Goal: Task Accomplishment & Management: Manage account settings

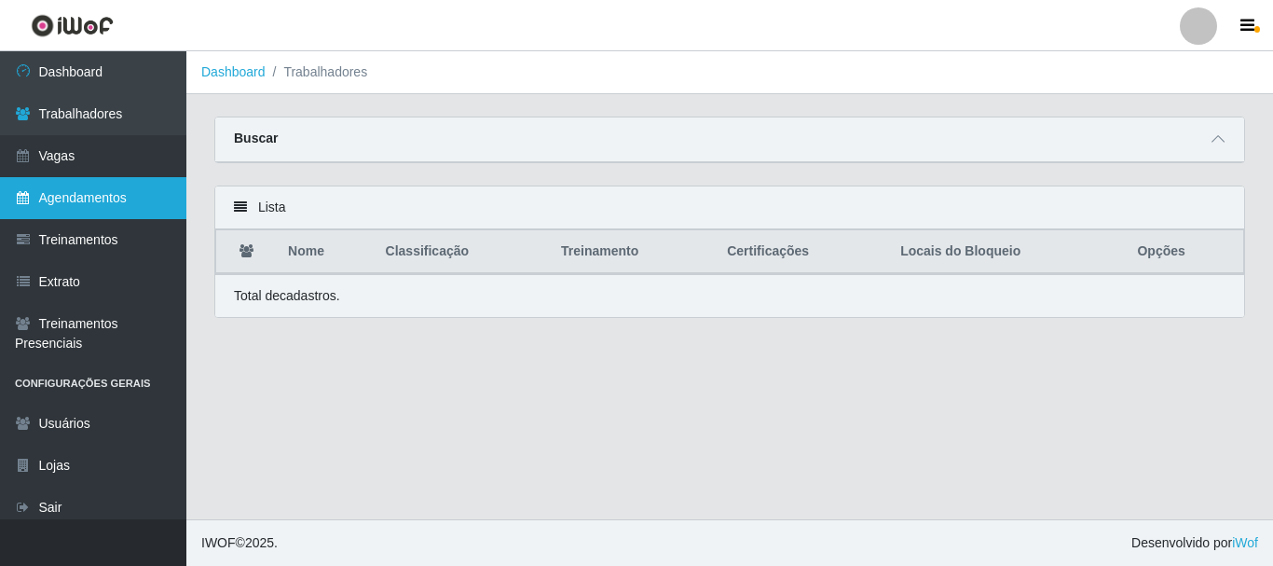
click at [132, 214] on link "Agendamentos" at bounding box center [93, 198] width 186 height 42
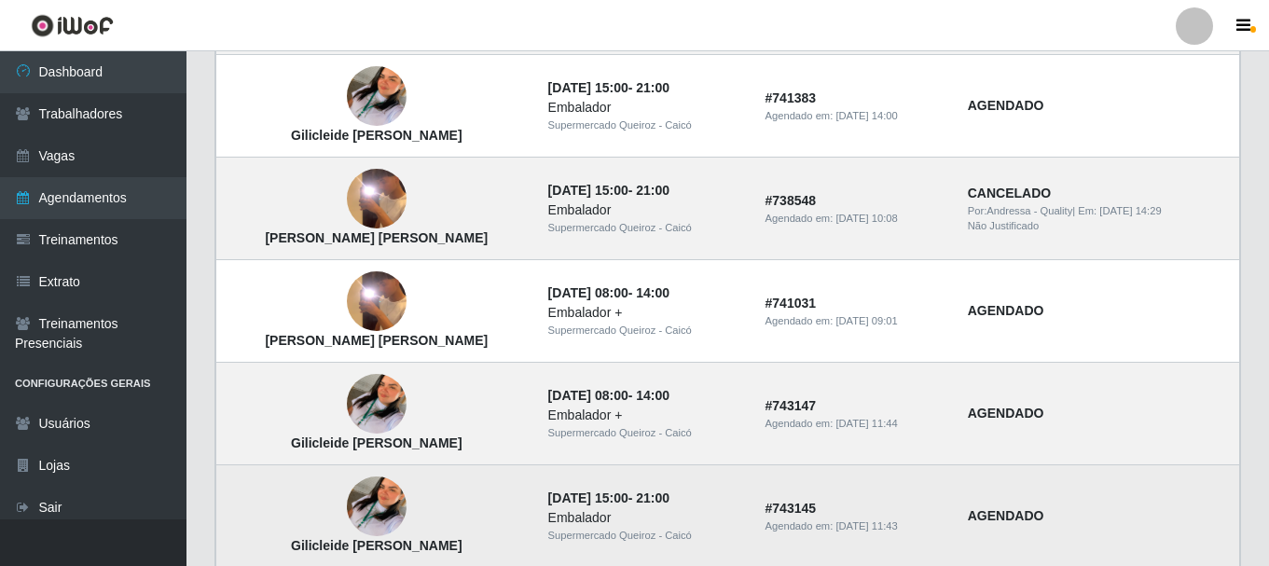
scroll to position [1380, 0]
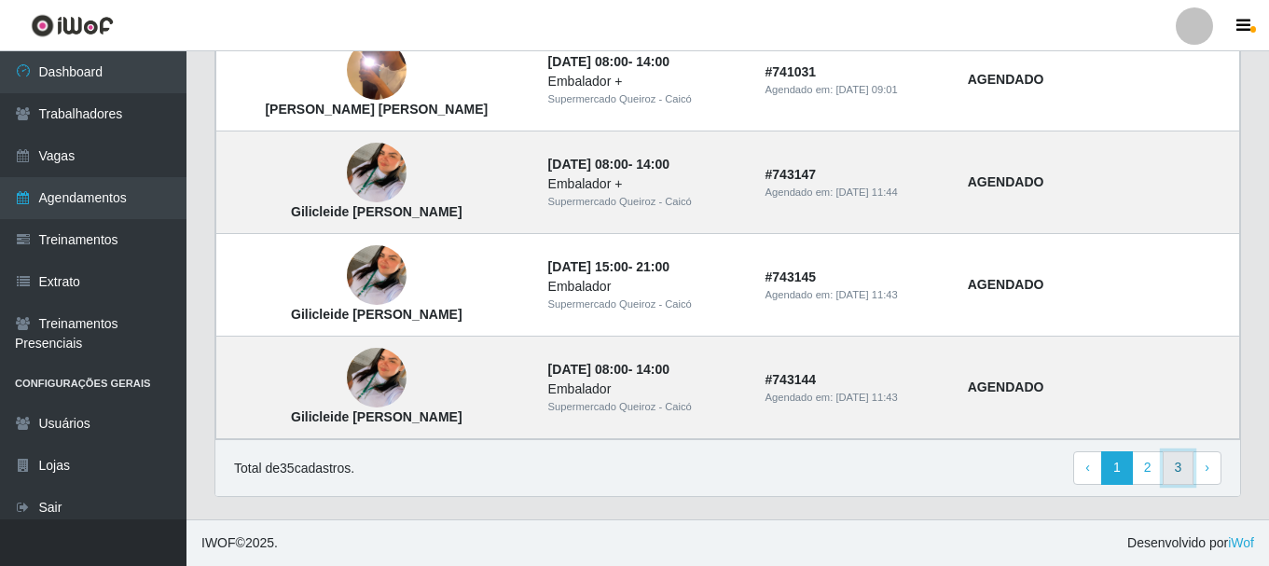
click at [1170, 465] on link "3" at bounding box center [1178, 468] width 32 height 34
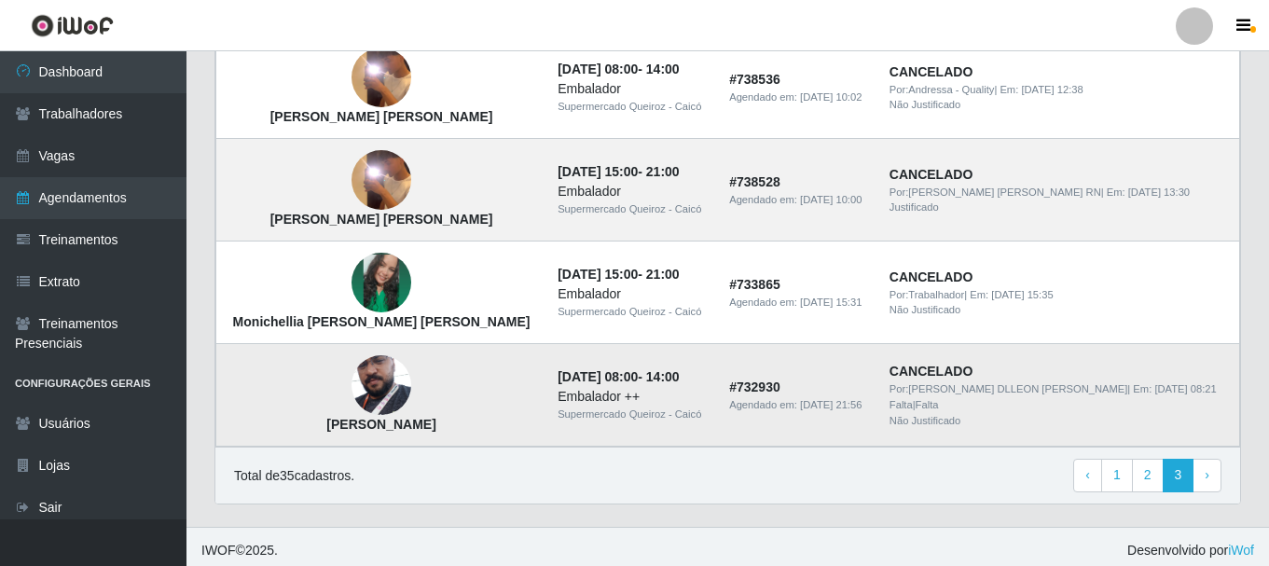
scroll to position [355, 0]
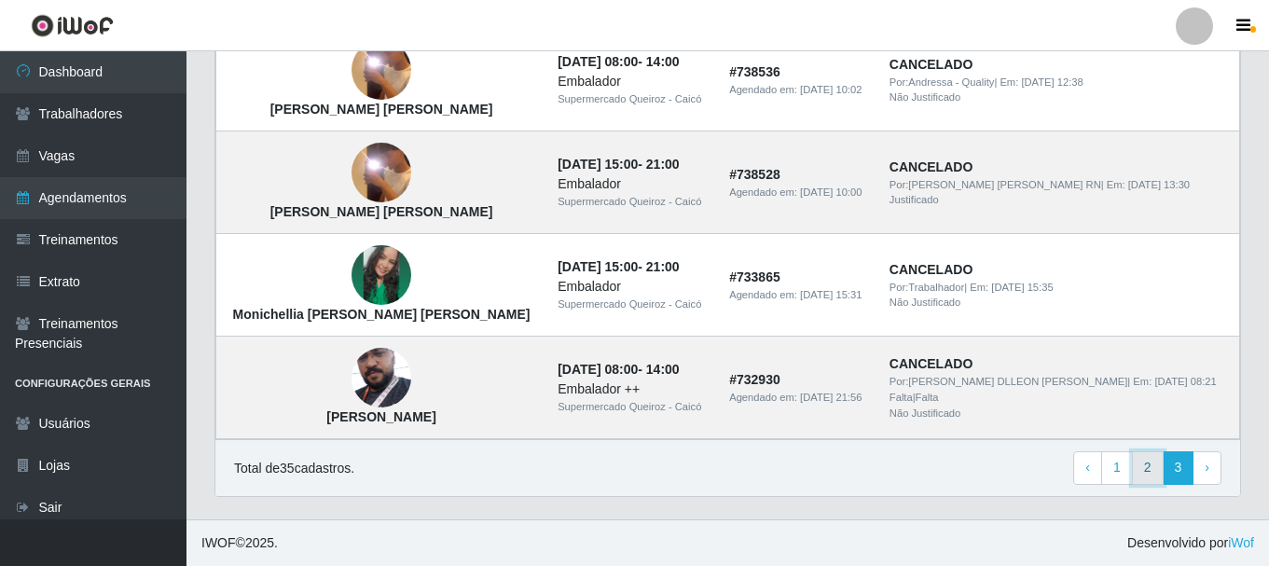
click at [1142, 469] on link "2" at bounding box center [1148, 468] width 32 height 34
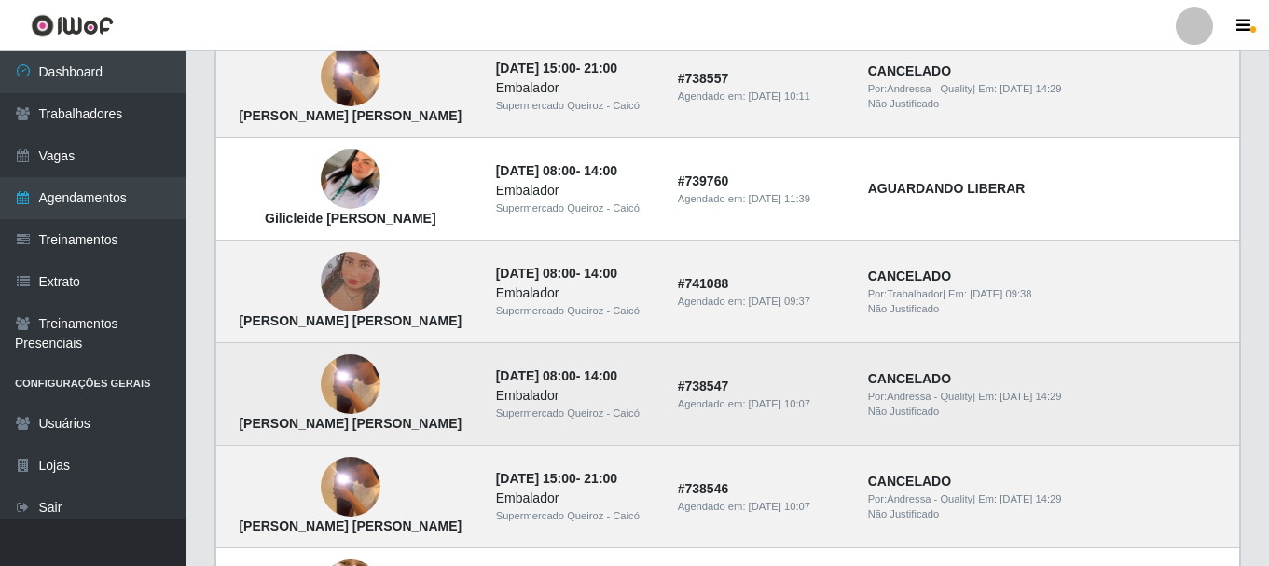
scroll to position [746, 0]
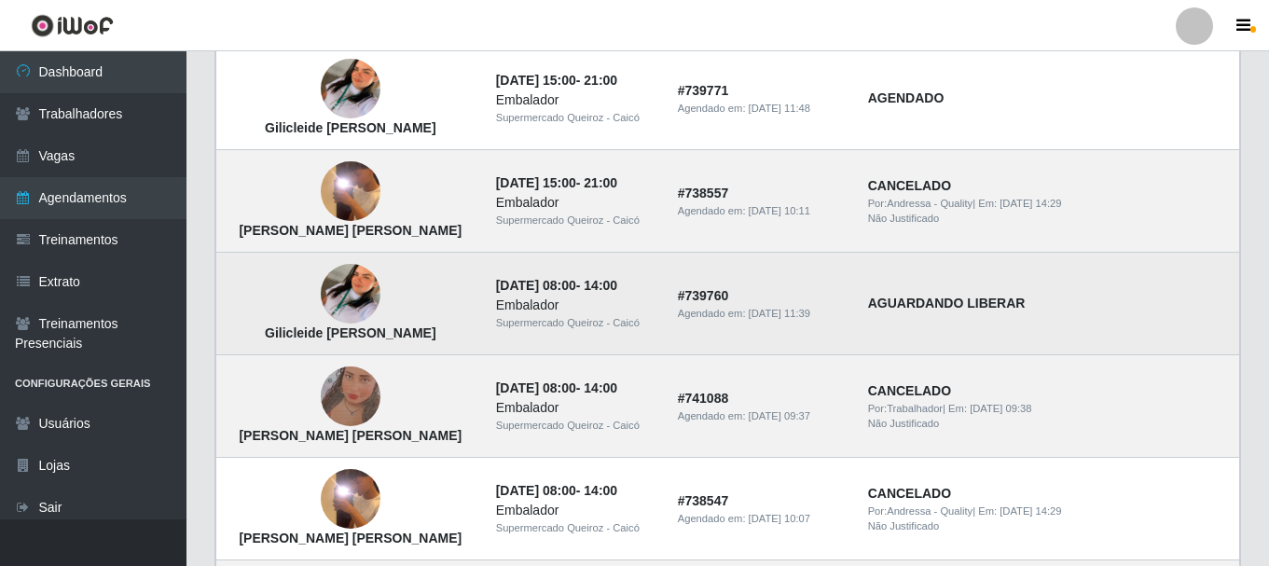
click at [981, 304] on strong "AGUARDANDO LIBERAR" at bounding box center [947, 302] width 158 height 15
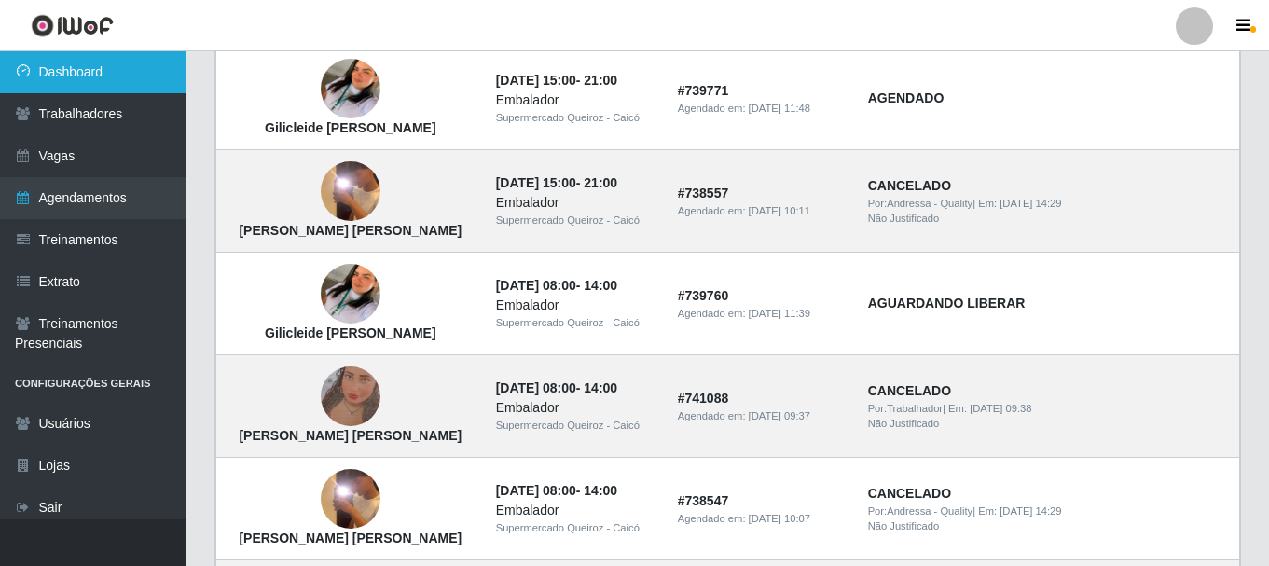
click at [42, 74] on link "Dashboard" at bounding box center [93, 72] width 186 height 42
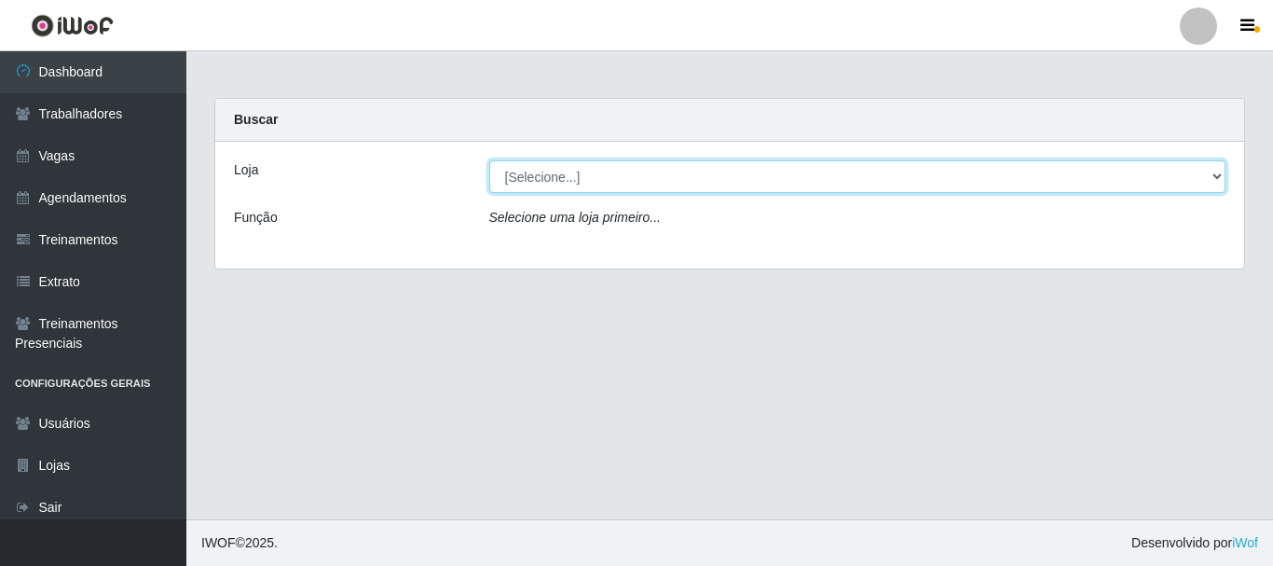
click at [649, 178] on select "[Selecione...] Supermercado Queiroz - Caicó" at bounding box center [857, 176] width 737 height 33
select select "512"
click at [489, 160] on select "[Selecione...] Supermercado Queiroz - Caicó" at bounding box center [857, 176] width 737 height 33
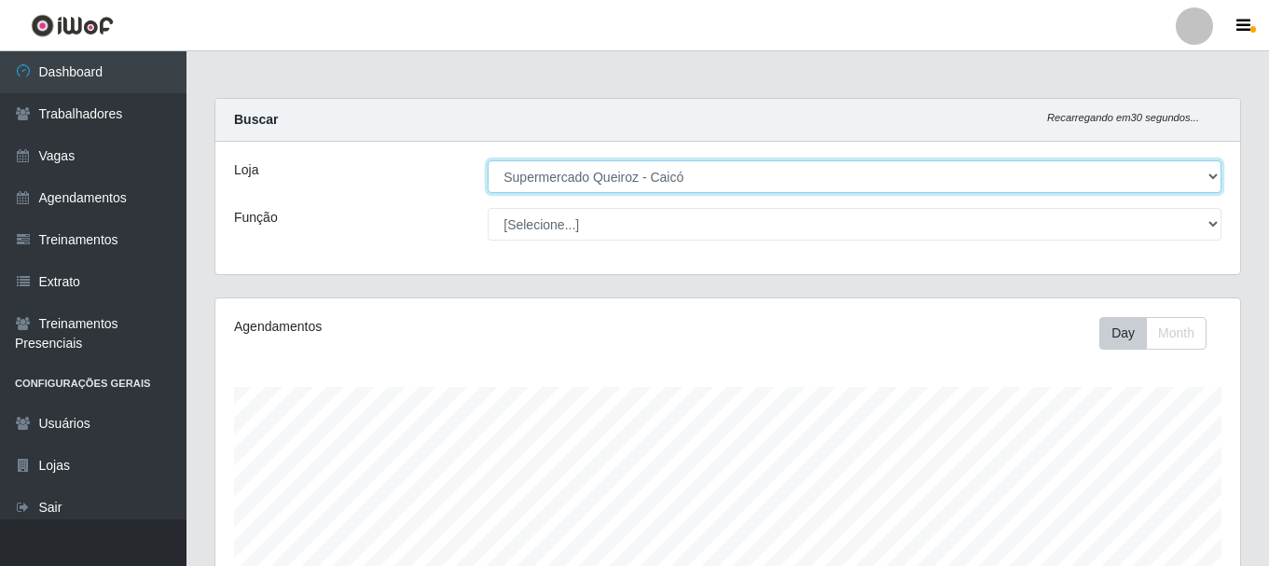
scroll to position [387, 1024]
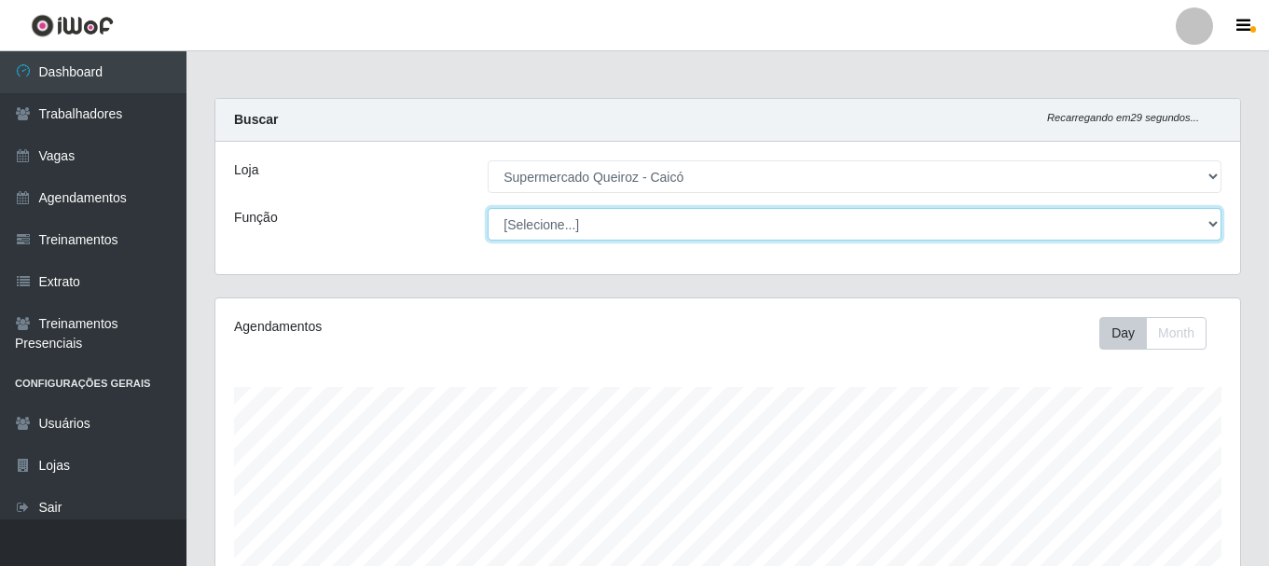
click at [645, 222] on select "[Selecione...] Embalador Embalador + Embalador ++" at bounding box center [854, 224] width 734 height 33
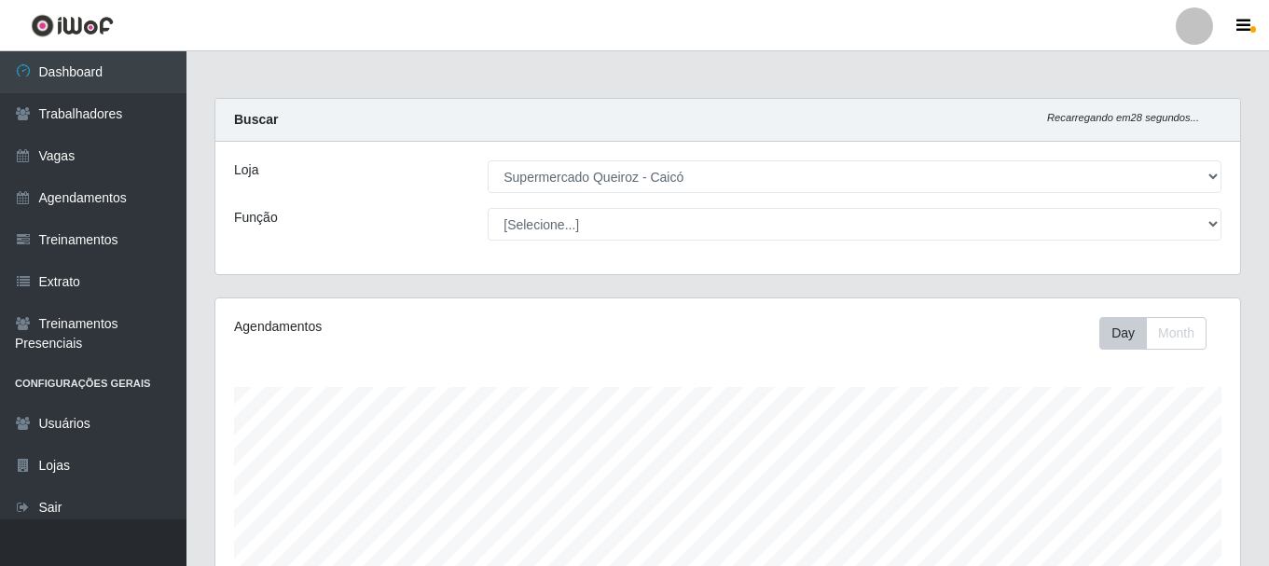
drag, startPoint x: 396, startPoint y: 238, endPoint x: 406, endPoint y: 250, distance: 15.9
click at [397, 238] on div "Função" at bounding box center [347, 224] width 254 height 33
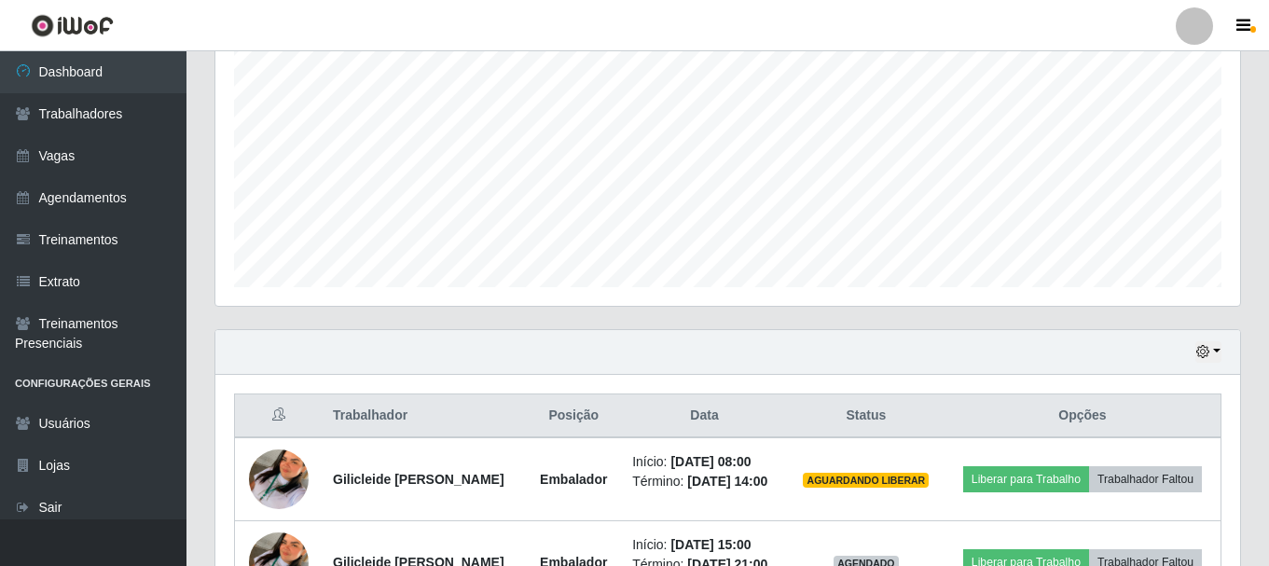
scroll to position [133, 0]
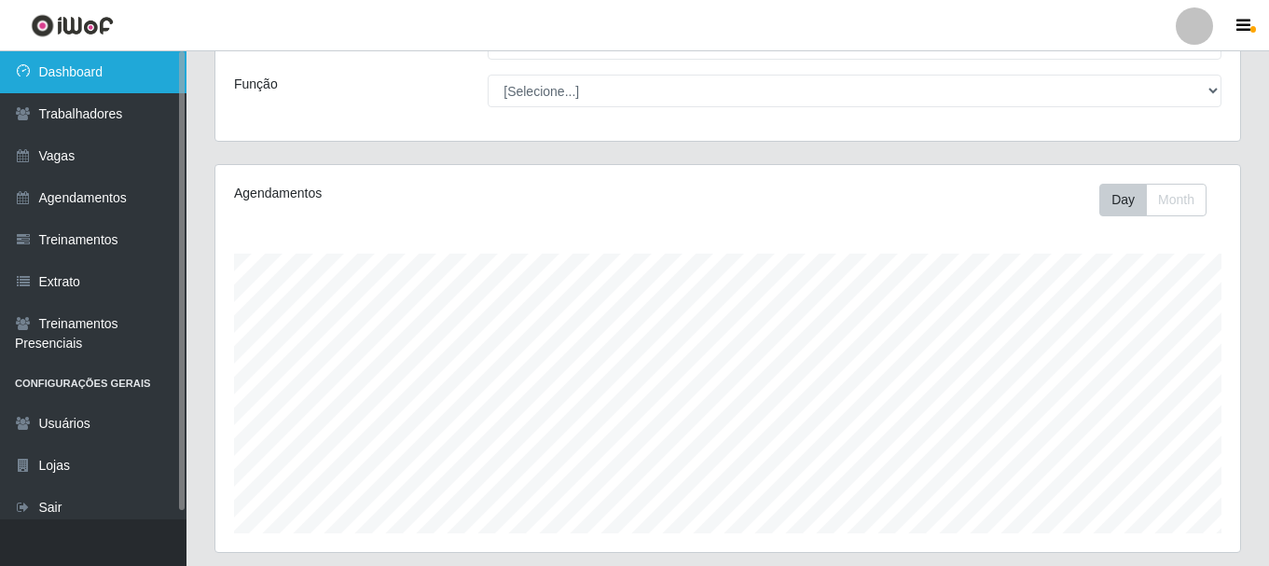
drag, startPoint x: 85, startPoint y: 75, endPoint x: 108, endPoint y: 75, distance: 23.3
click at [85, 75] on link "Dashboard" at bounding box center [93, 72] width 186 height 42
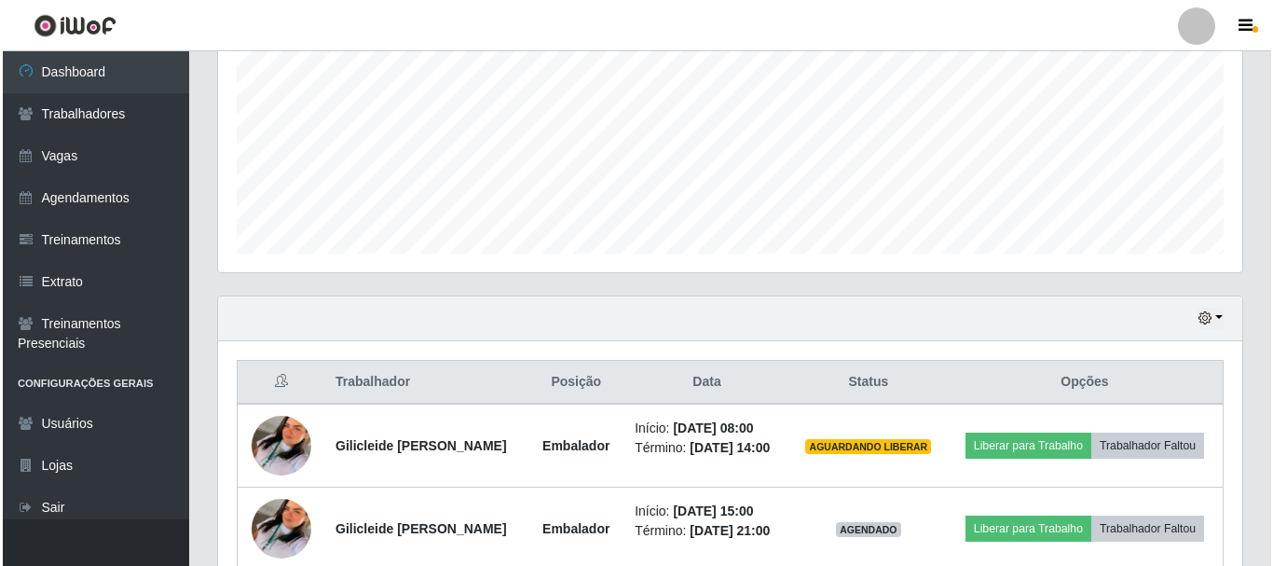
scroll to position [506, 0]
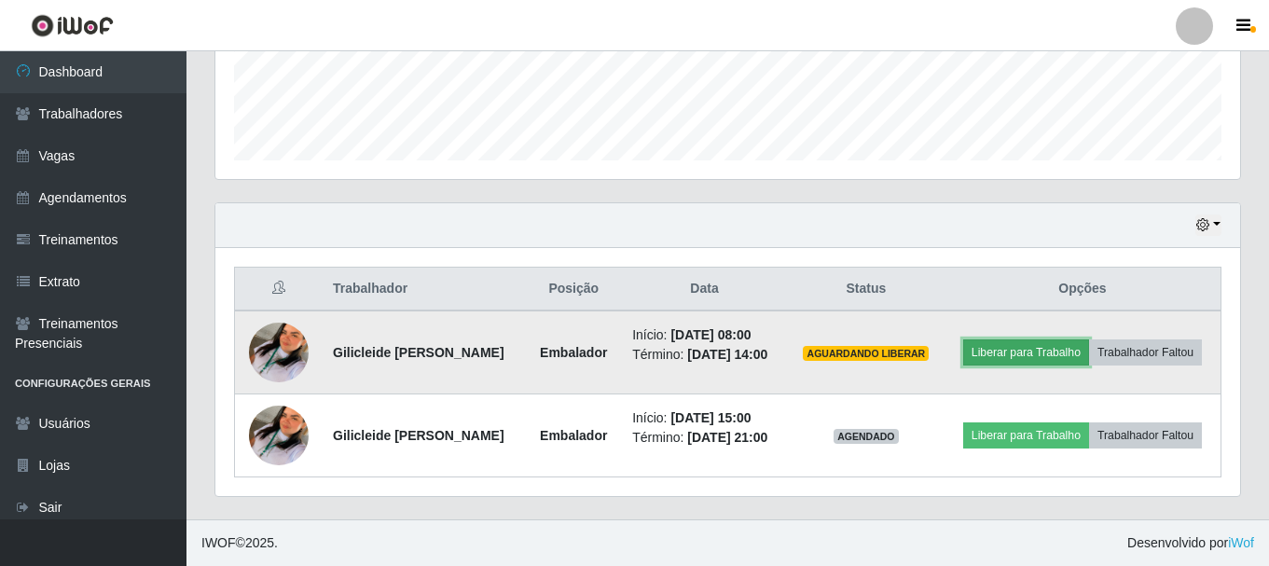
click at [1029, 358] on button "Liberar para Trabalho" at bounding box center [1026, 352] width 126 height 26
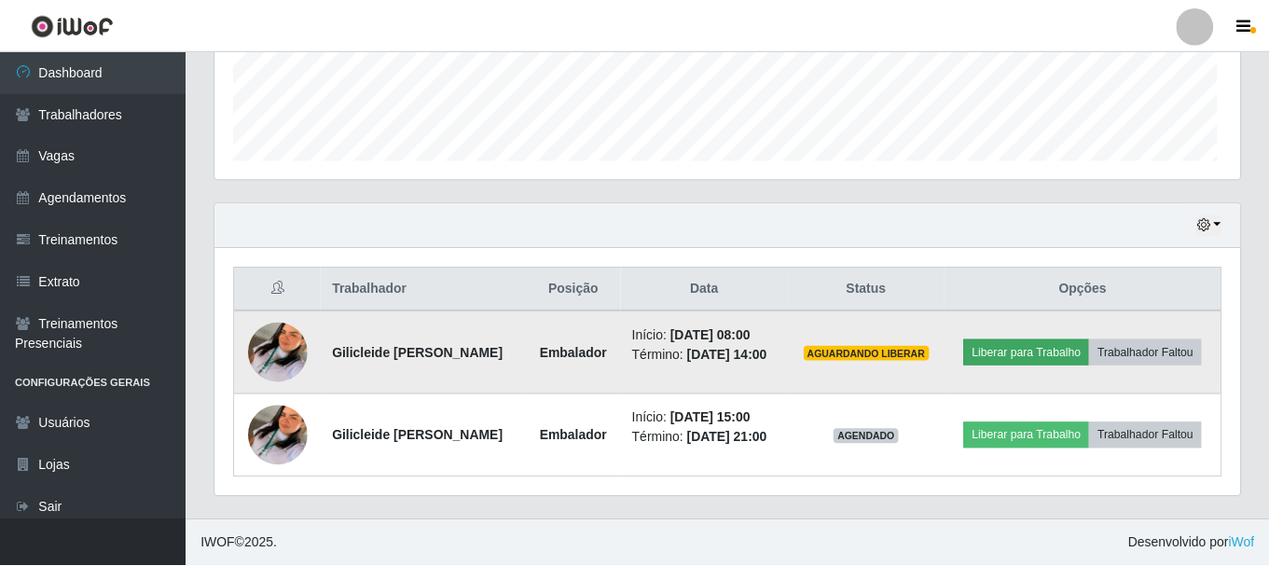
scroll to position [387, 1015]
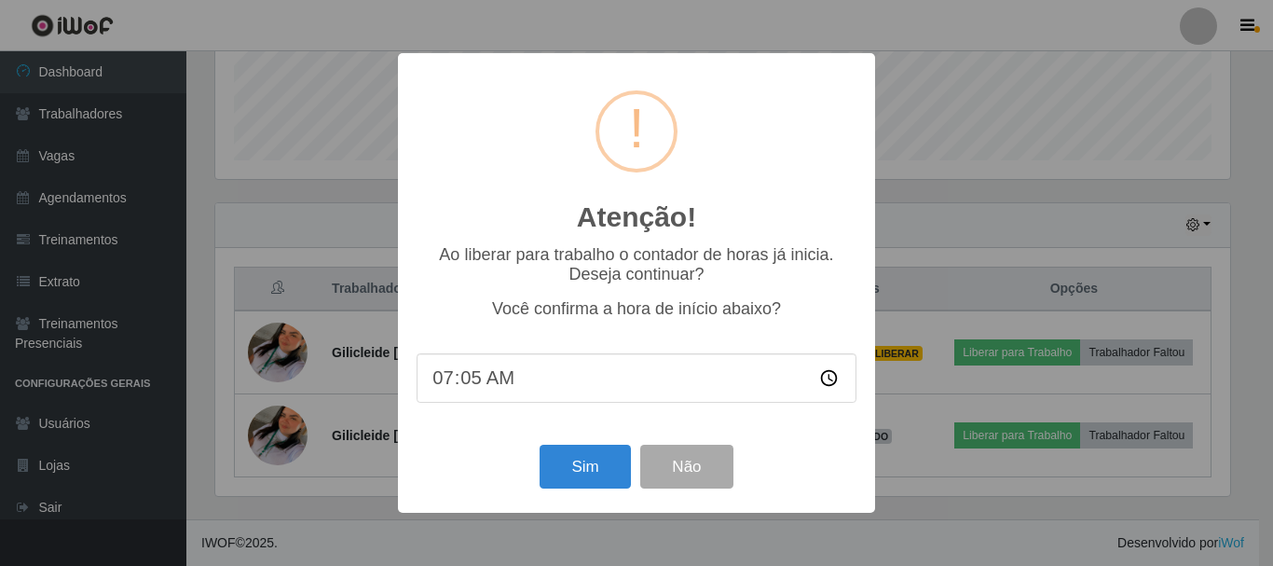
type input "07:54"
click at [564, 475] on button "Sim" at bounding box center [585, 467] width 90 height 44
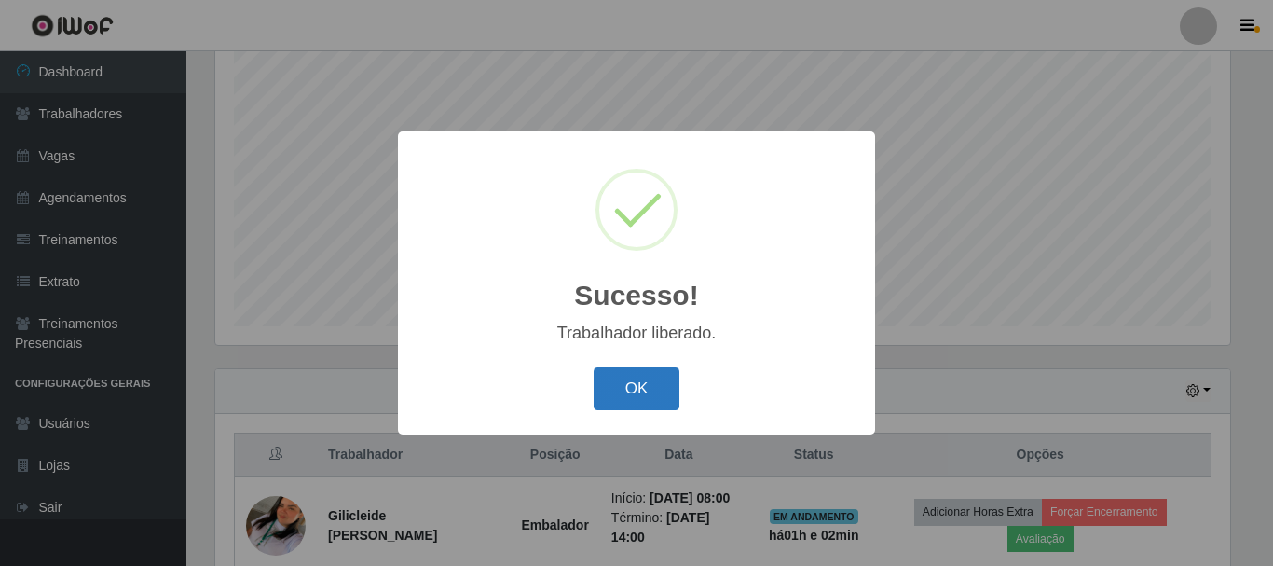
click at [622, 394] on button "OK" at bounding box center [637, 389] width 87 height 44
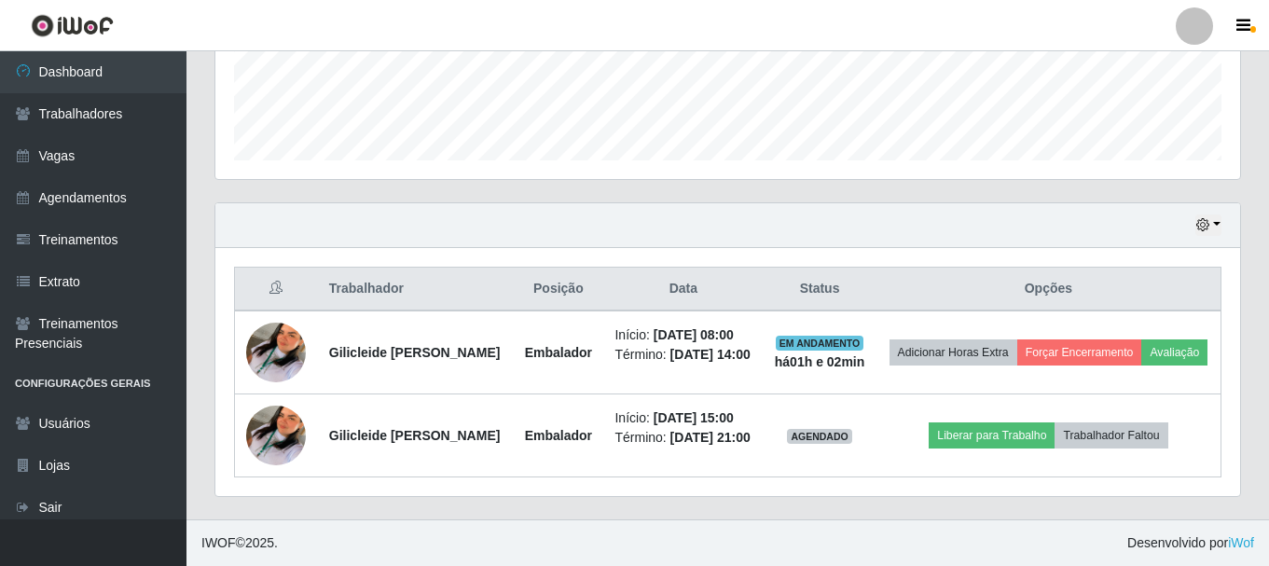
scroll to position [534, 0]
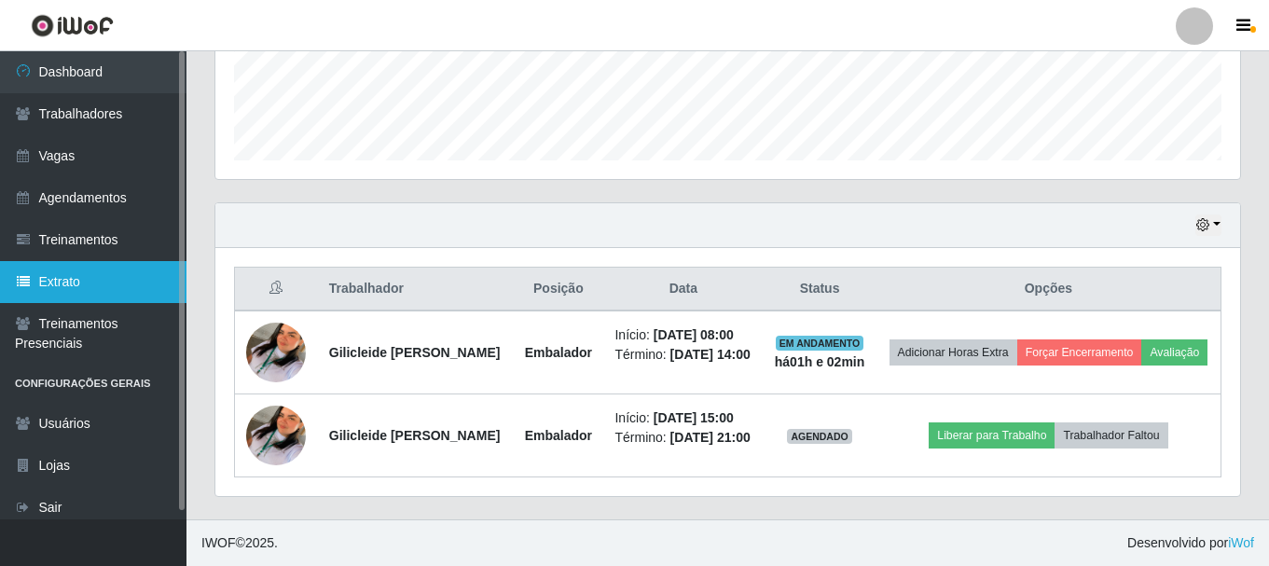
click at [118, 293] on link "Extrato" at bounding box center [93, 282] width 186 height 42
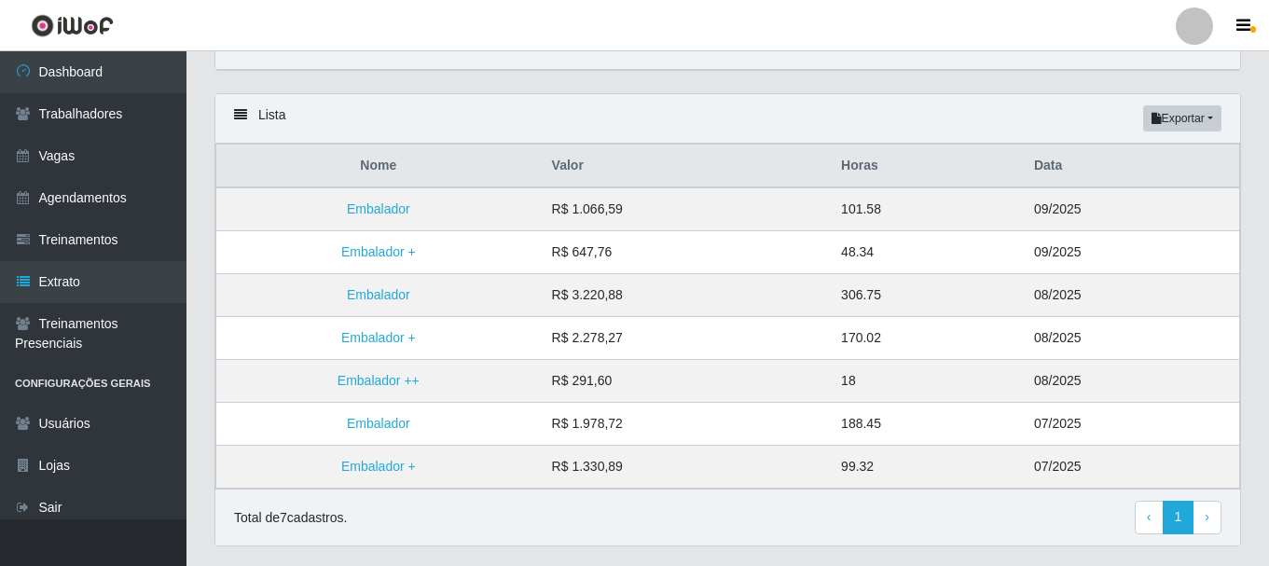
scroll to position [49, 0]
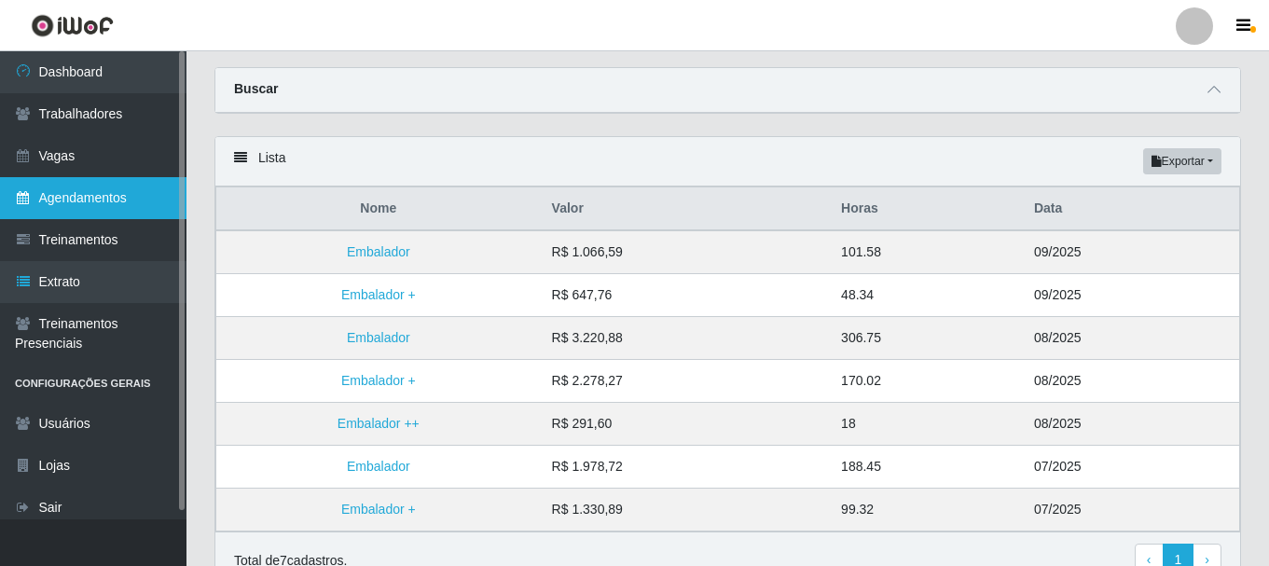
click at [97, 215] on link "Agendamentos" at bounding box center [93, 198] width 186 height 42
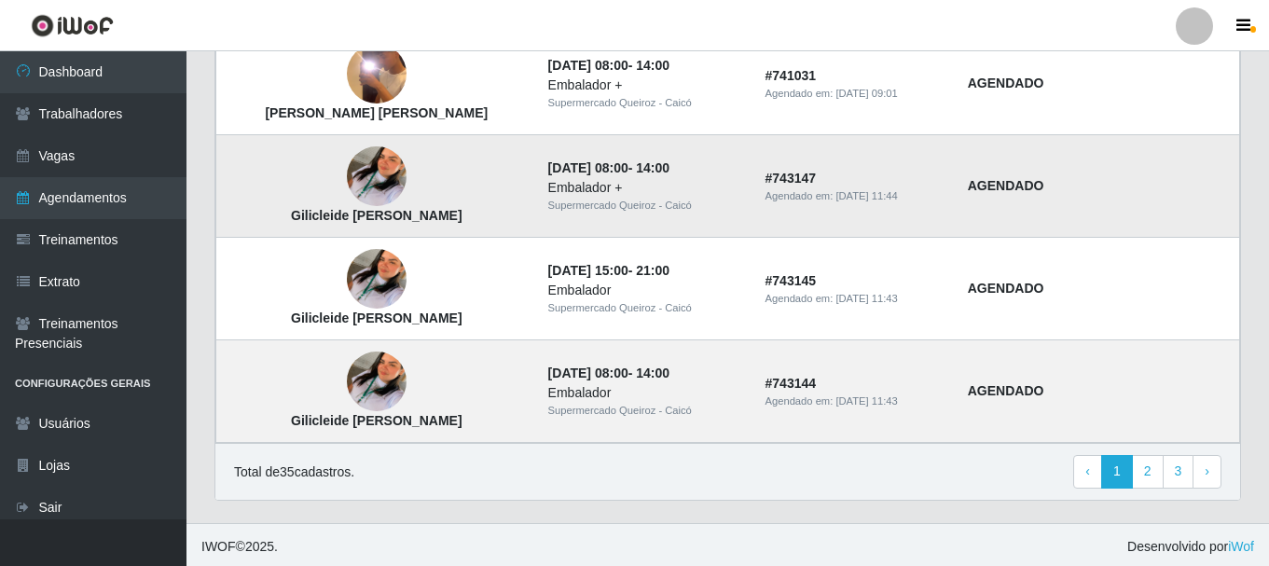
scroll to position [1380, 0]
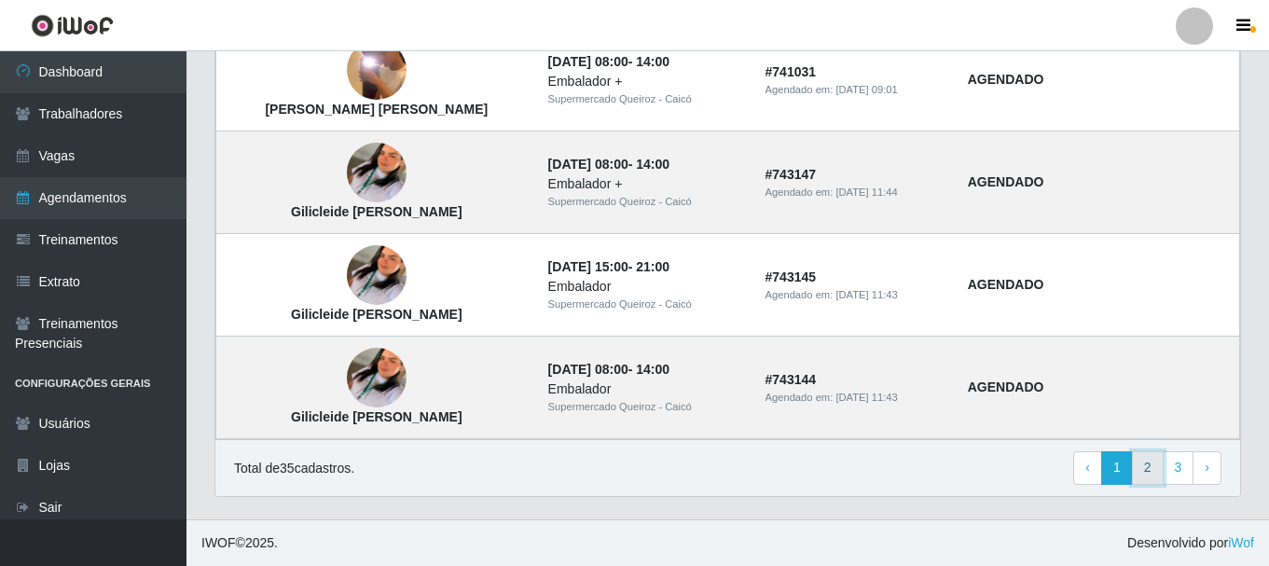
click at [1154, 472] on link "2" at bounding box center [1148, 468] width 32 height 34
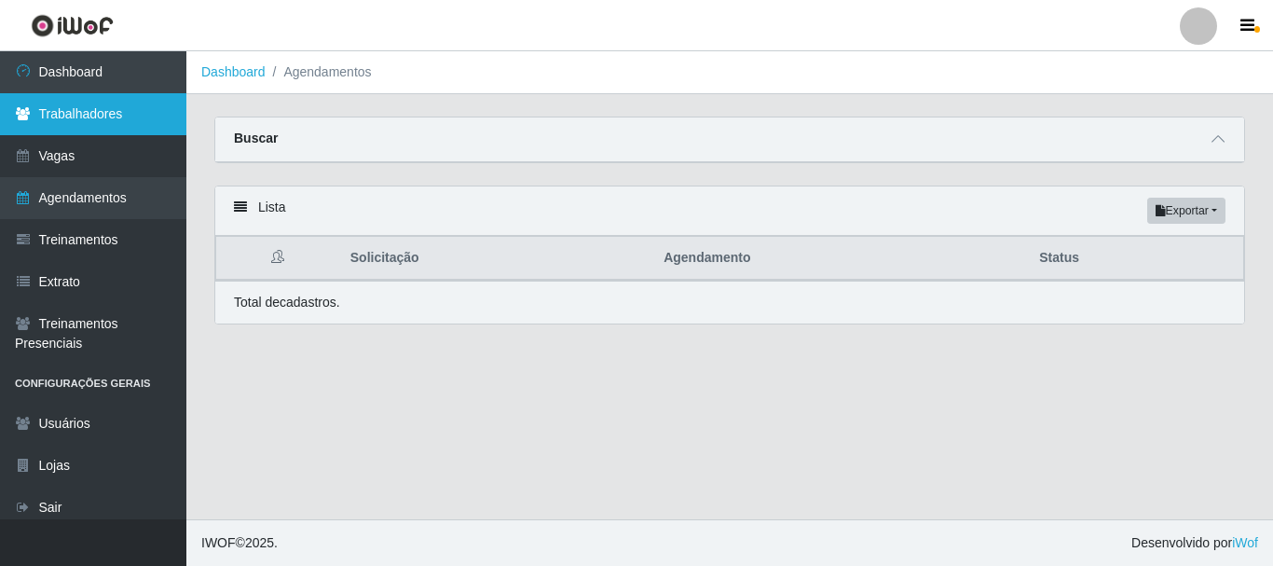
click at [9, 120] on link "Trabalhadores" at bounding box center [93, 114] width 186 height 42
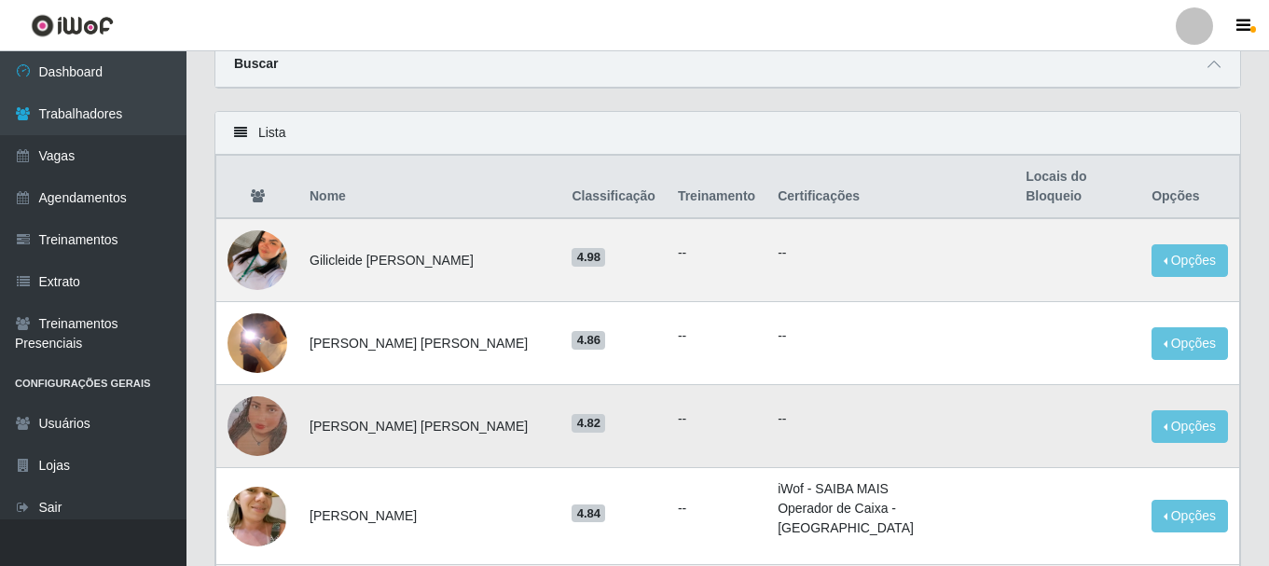
scroll to position [58, 0]
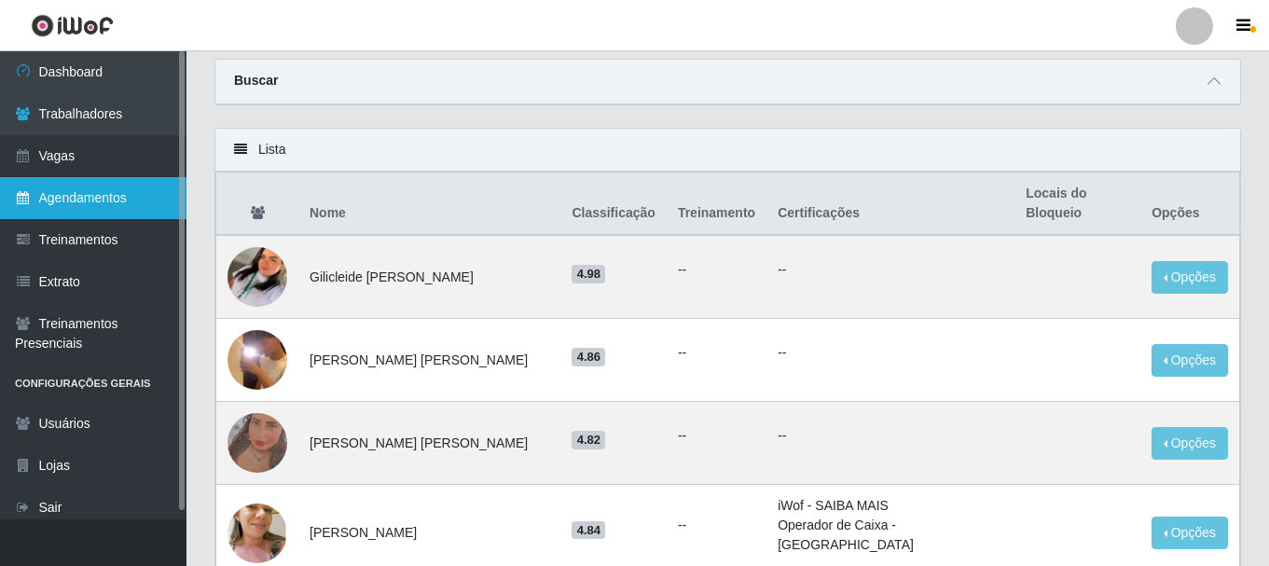
click at [41, 186] on link "Agendamentos" at bounding box center [93, 198] width 186 height 42
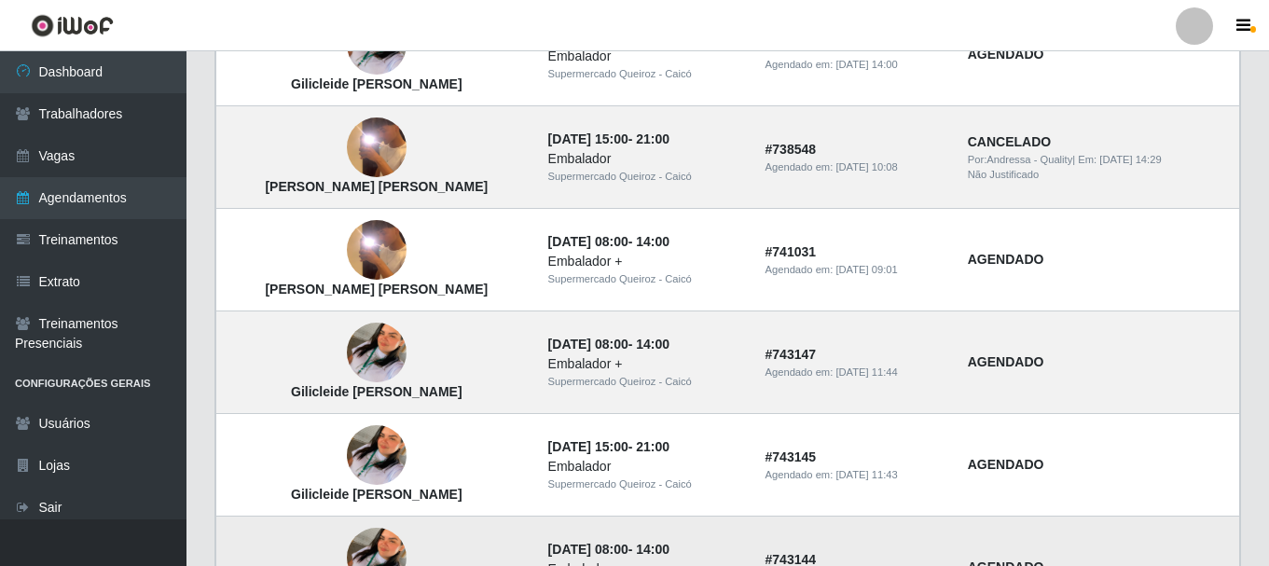
scroll to position [1380, 0]
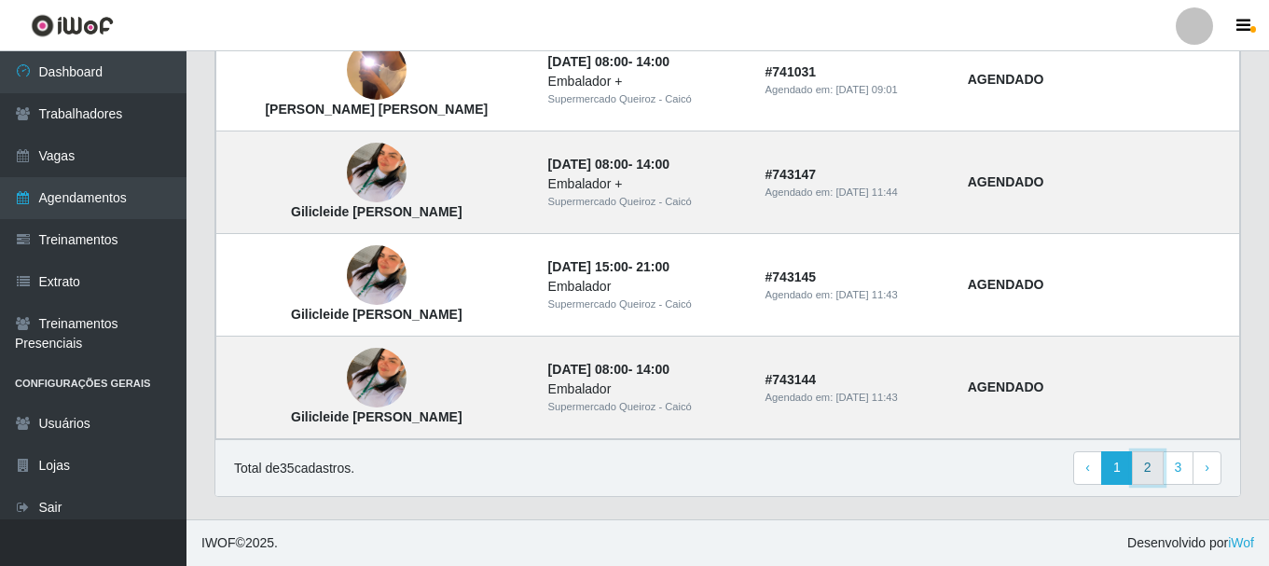
click at [1143, 476] on link "2" at bounding box center [1148, 468] width 32 height 34
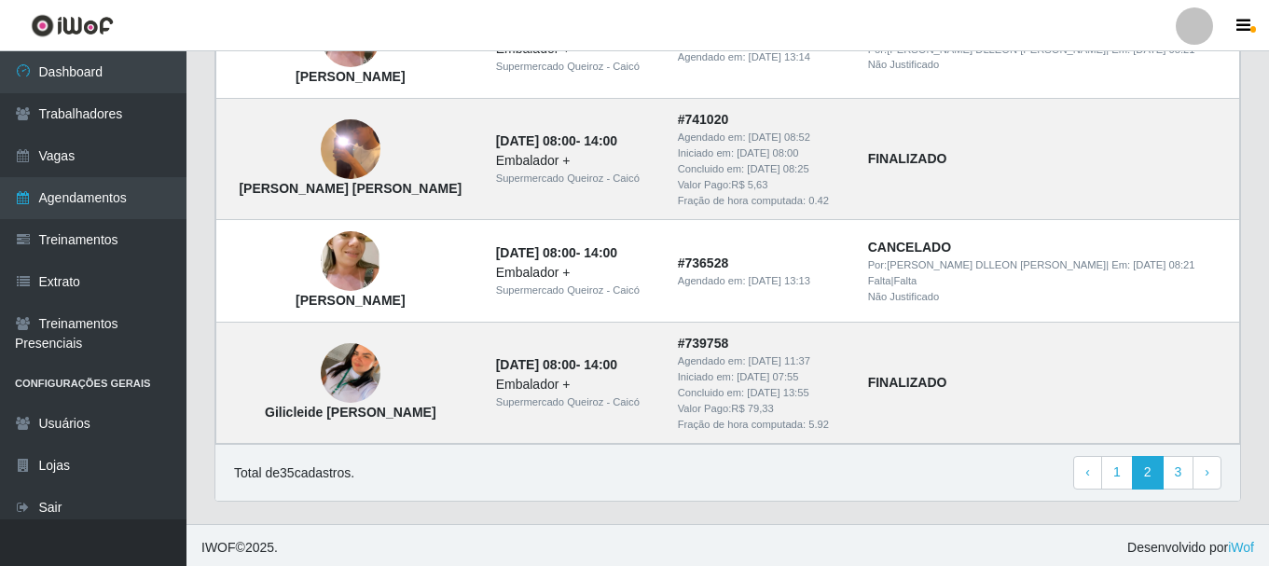
scroll to position [1418, 0]
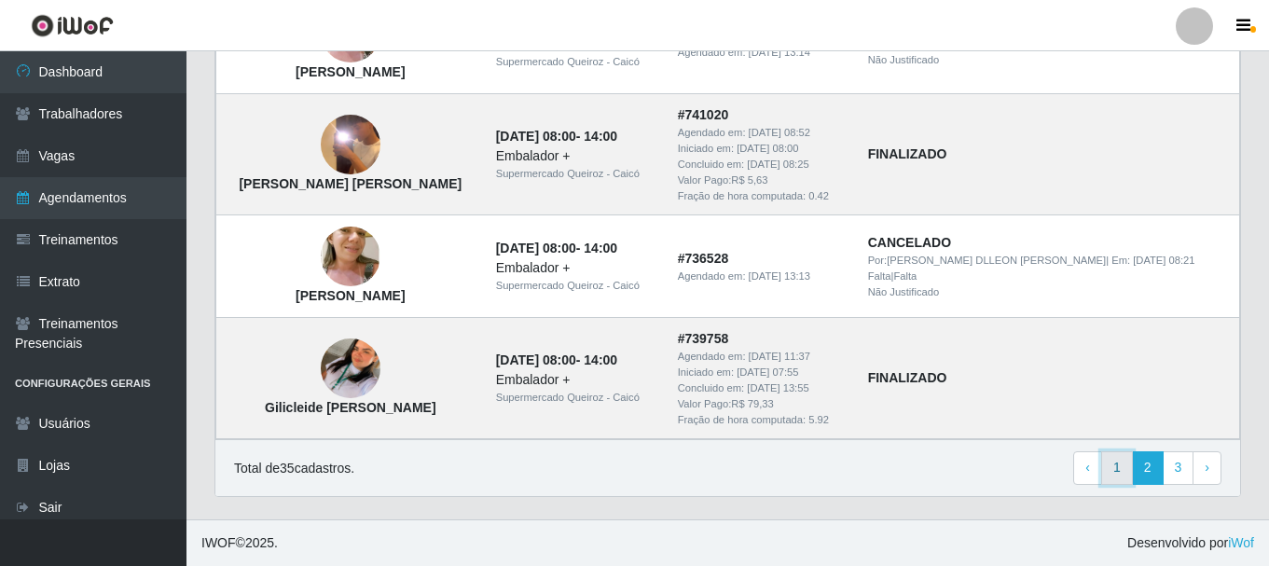
click at [1112, 464] on link "1" at bounding box center [1117, 468] width 32 height 34
